Goal: Information Seeking & Learning: Learn about a topic

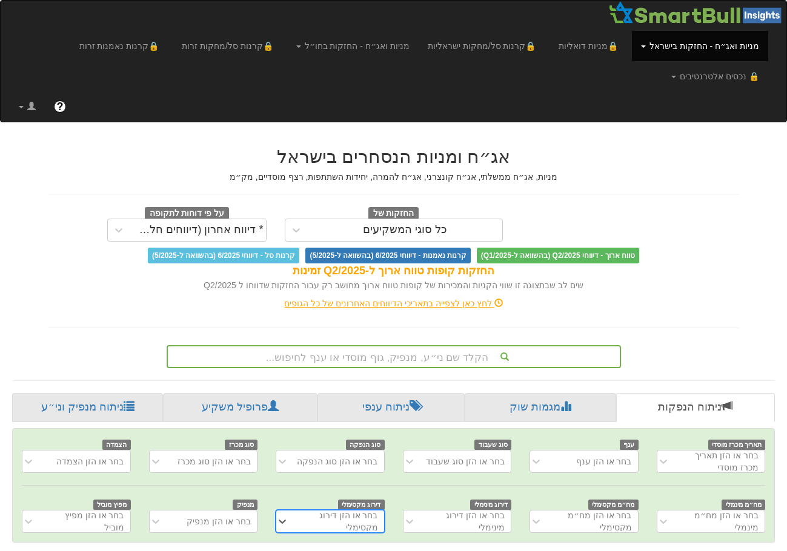
scroll to position [0, 9]
click at [466, 351] on div "הקלד שם ני״ע, מנפיק, גוף מוסדי או ענף לחיפוש..." at bounding box center [394, 356] width 454 height 23
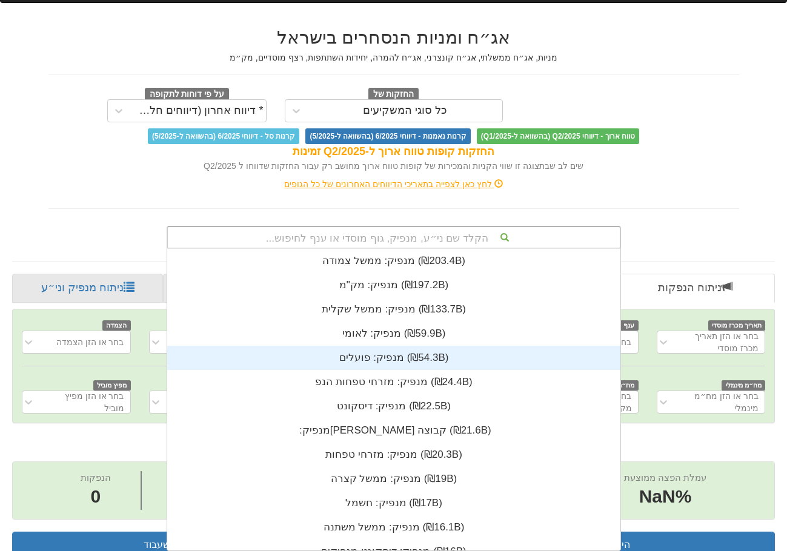
scroll to position [302, 0]
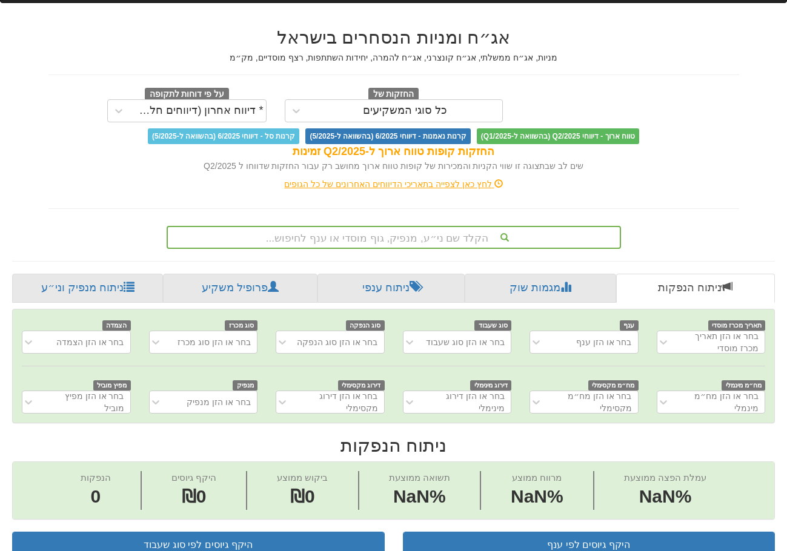
click at [612, 56] on h5 "מניות, אג״ח ממשלתי, אג״ח קונצרני, אג״ח להמרה, יחידות השתתפות, רצף מוסדיים, מק״מ" at bounding box center [393, 57] width 690 height 9
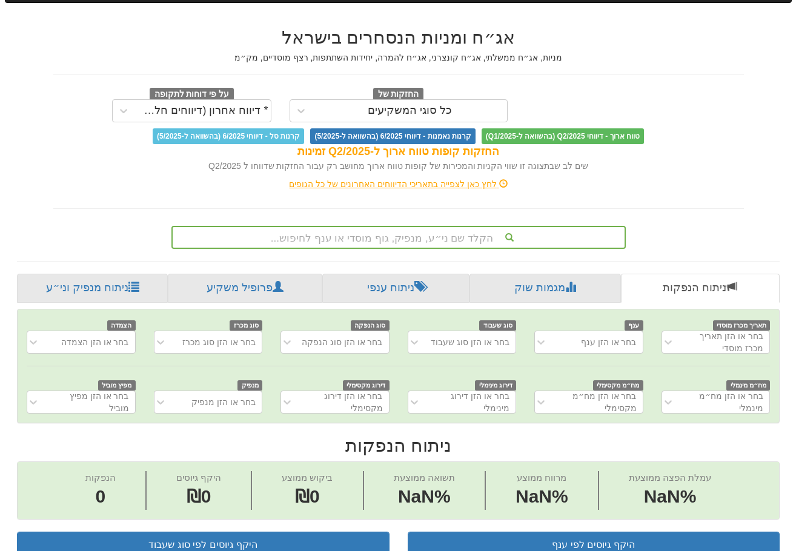
scroll to position [0, 0]
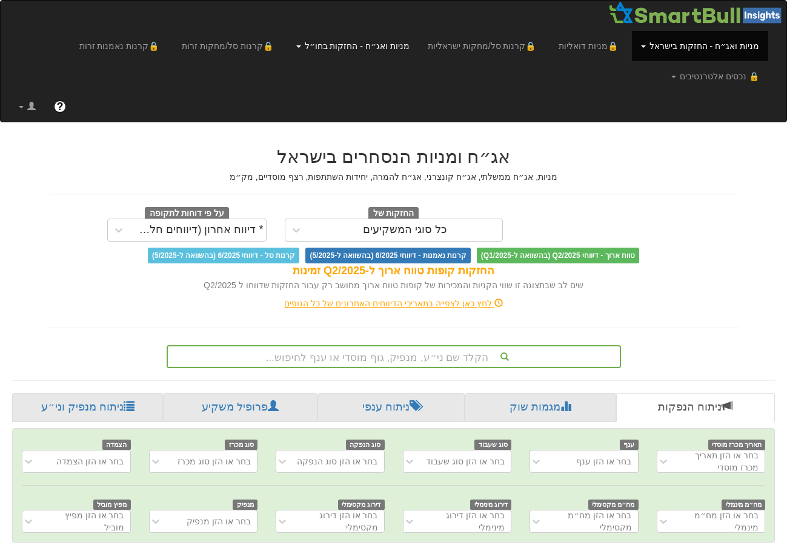
click at [409, 48] on link "מניות ואג״ח - החזקות בחו״ל" at bounding box center [352, 46] width 131 height 30
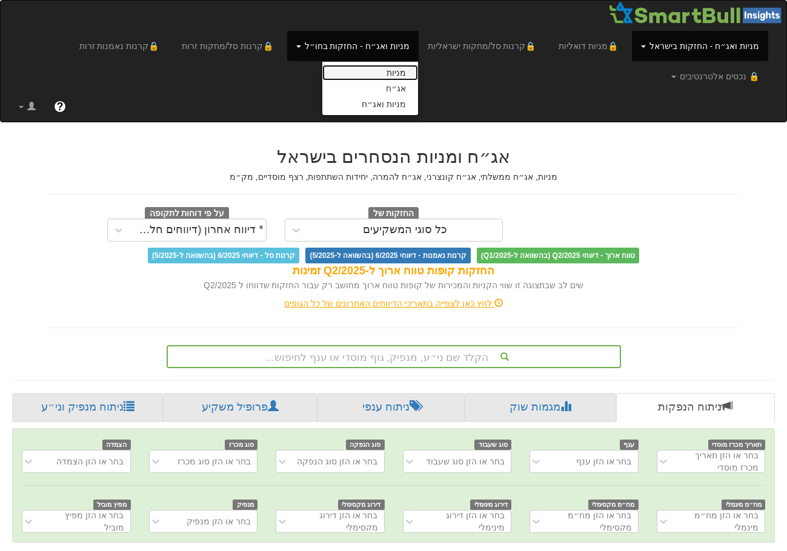
click at [414, 78] on link "מניות" at bounding box center [370, 73] width 96 height 16
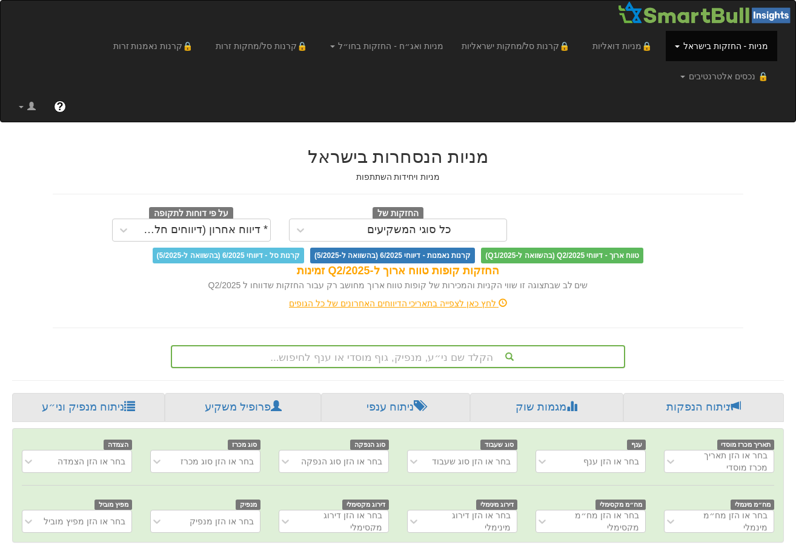
click at [459, 346] on div "הקלד שם ני״ע, מנפיק, גוף מוסדי או ענף לחיפוש..." at bounding box center [398, 356] width 452 height 21
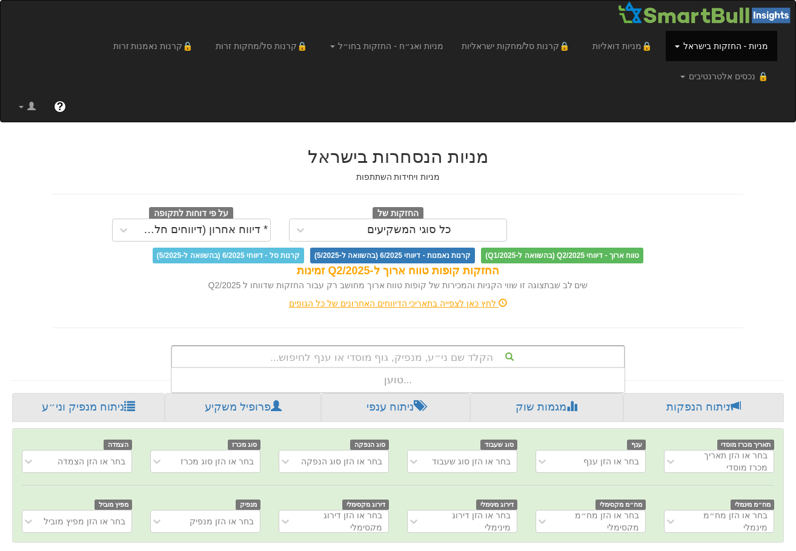
scroll to position [24, 0]
type input "נ"
type input "b"
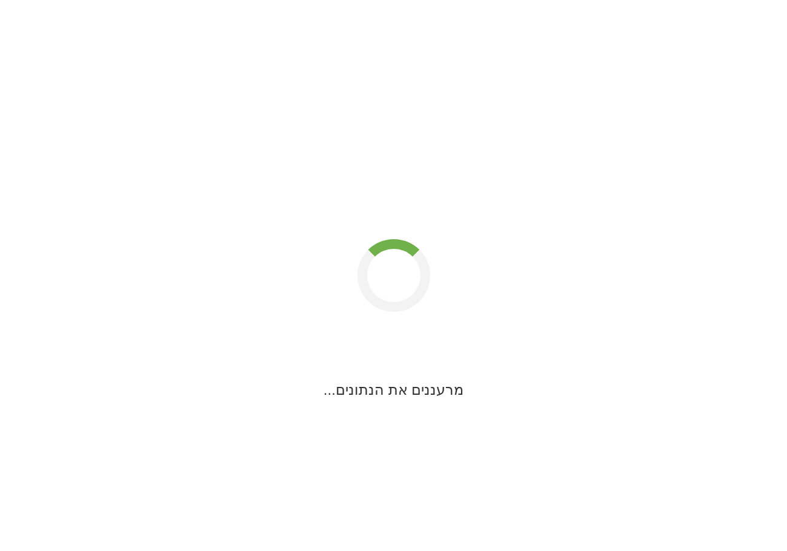
click at [435, 392] on div "מרעננים את הנתונים..." at bounding box center [393, 115] width 787 height 572
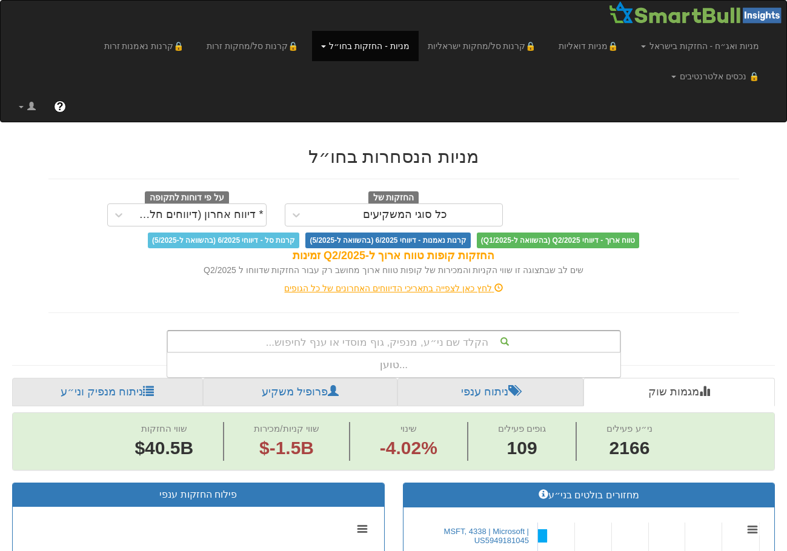
click at [448, 331] on div "הקלד שם ני״ע, מנפיק, גוף מוסדי או ענף לחיפוש..." at bounding box center [394, 341] width 452 height 21
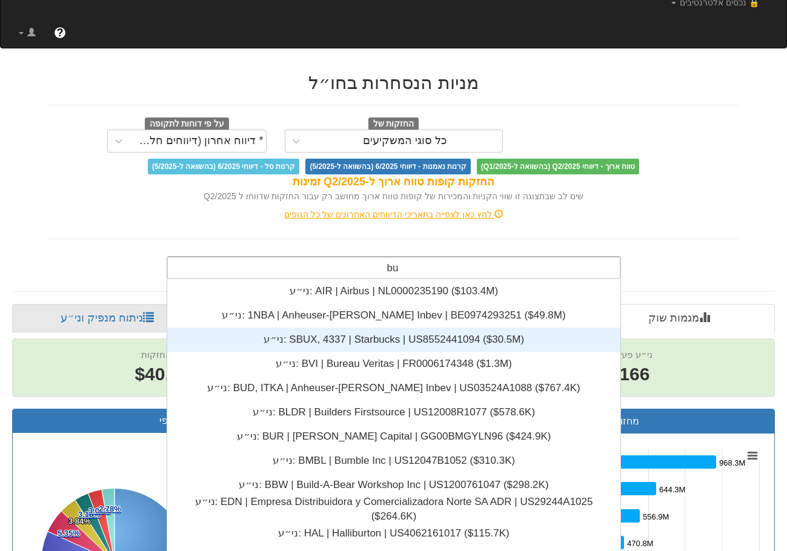
scroll to position [242, 0]
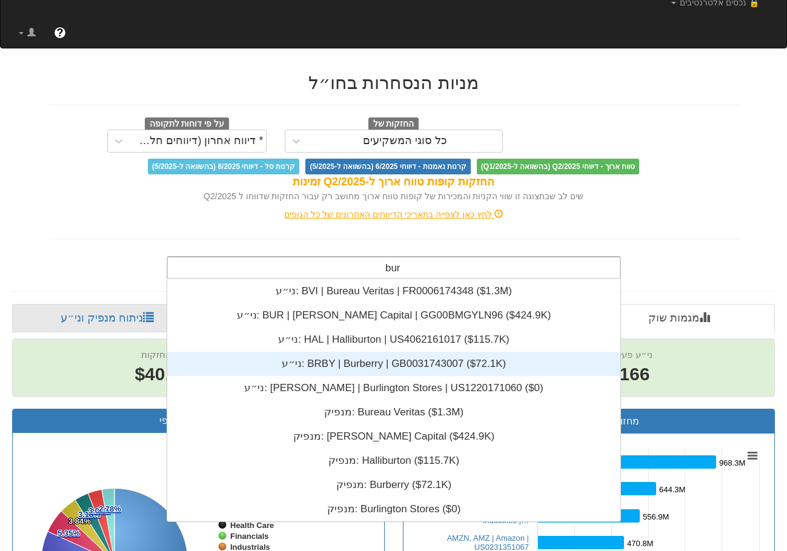
type input "burb"
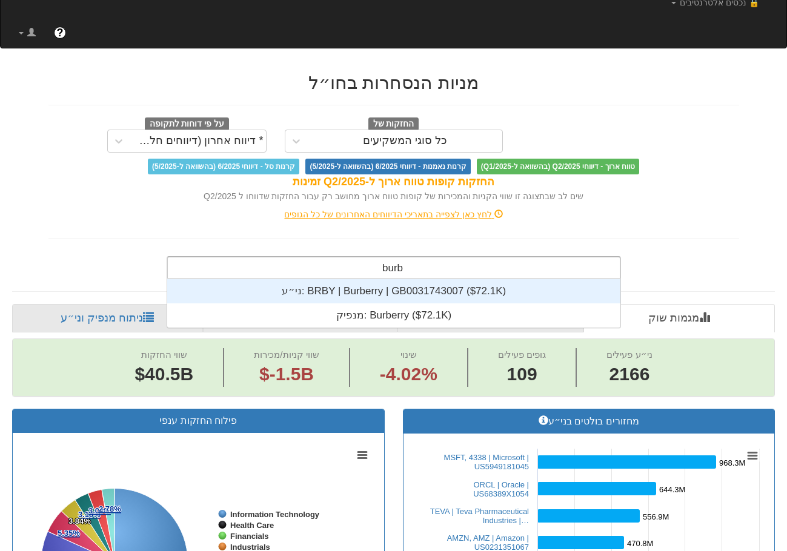
scroll to position [48, 0]
click at [458, 279] on div "ני״ע: ‎BRBY | Burberry | GB0031743007 ‎($72.1K)‏" at bounding box center [393, 291] width 453 height 24
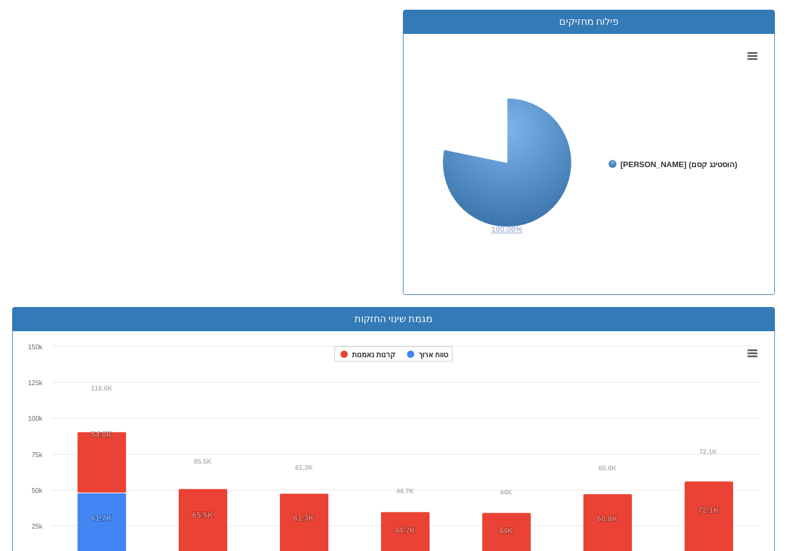
scroll to position [545, 0]
